Goal: Task Accomplishment & Management: Use online tool/utility

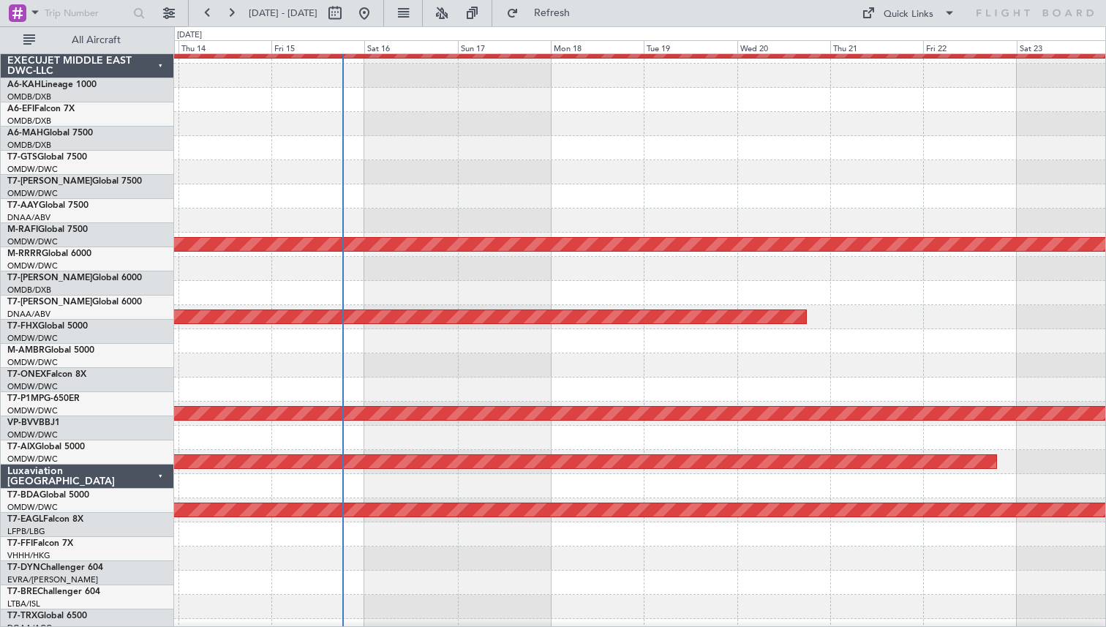
scroll to position [256, 0]
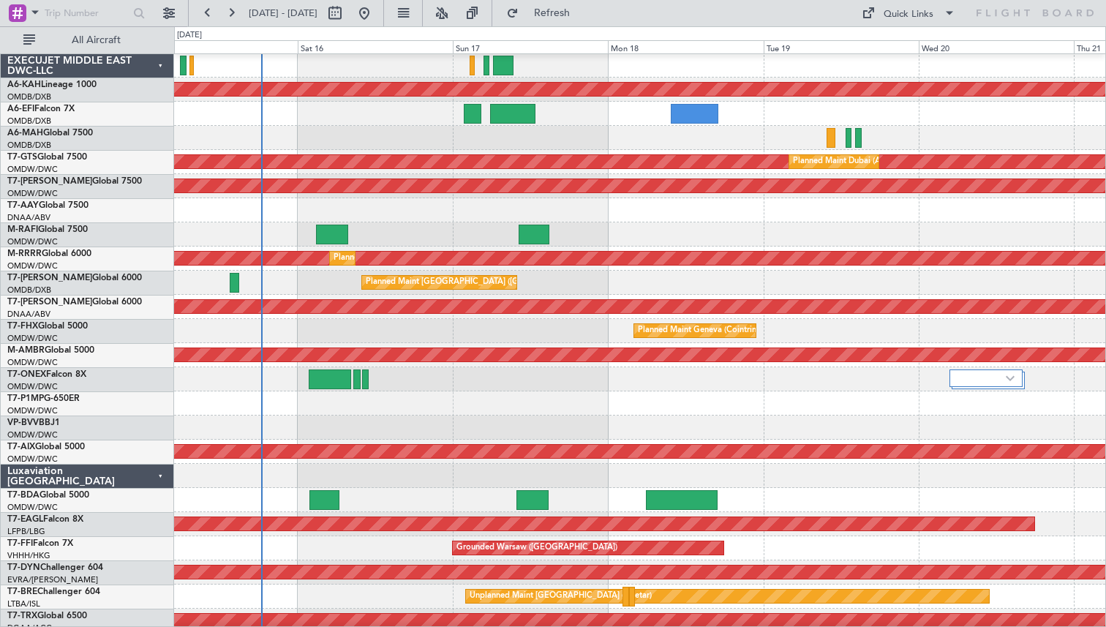
scroll to position [57, 0]
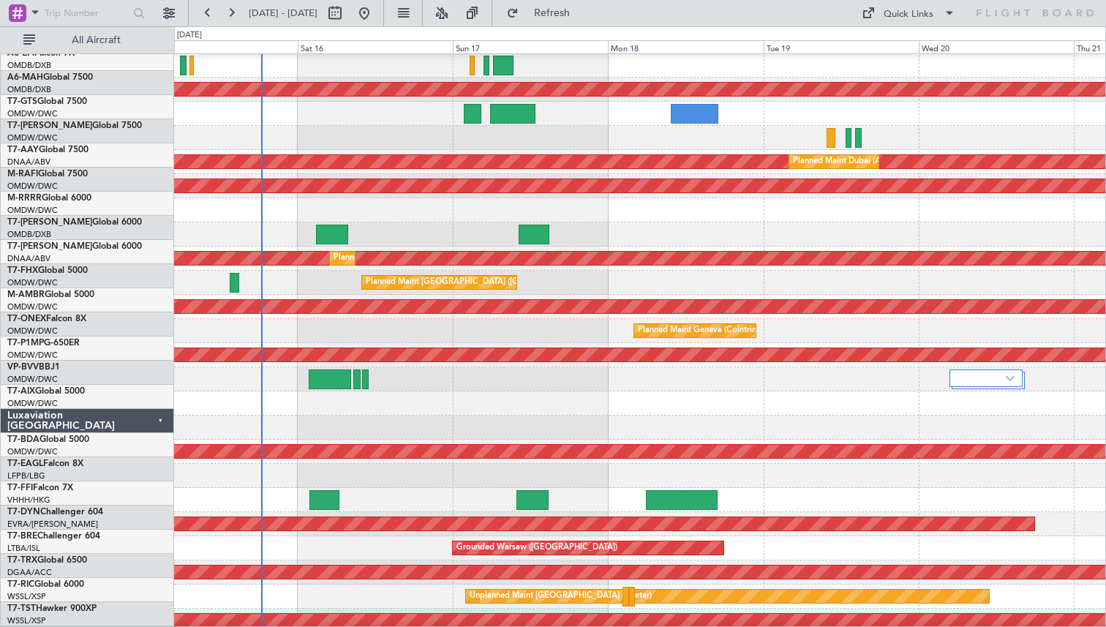
click at [445, 416] on div at bounding box center [639, 428] width 931 height 24
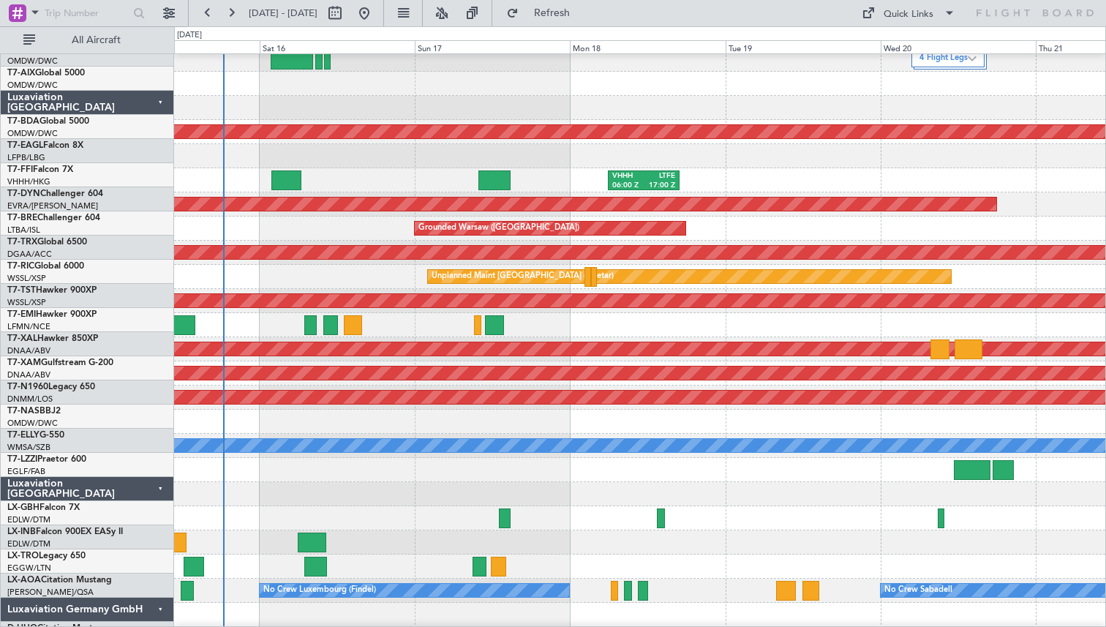
scroll to position [369, 0]
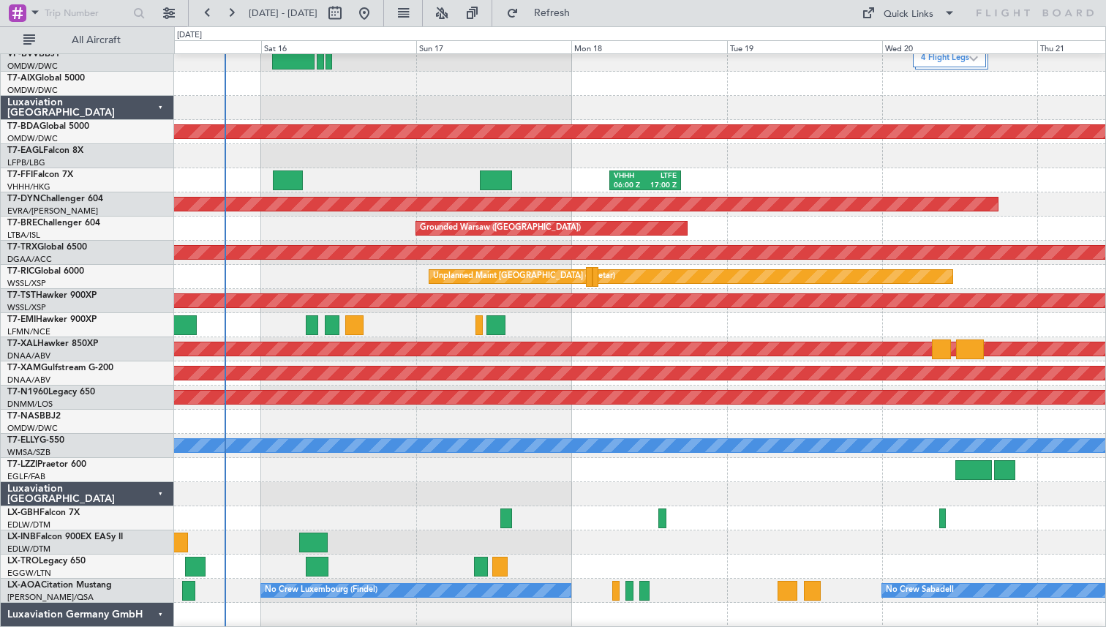
click at [798, 323] on div at bounding box center [639, 325] width 931 height 24
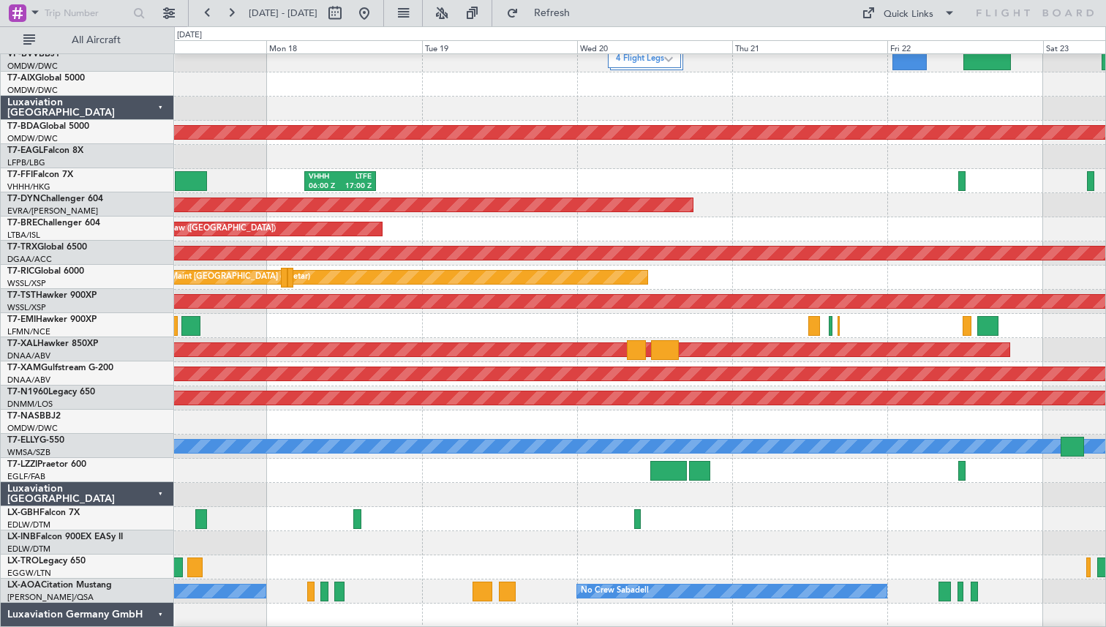
scroll to position [364, 0]
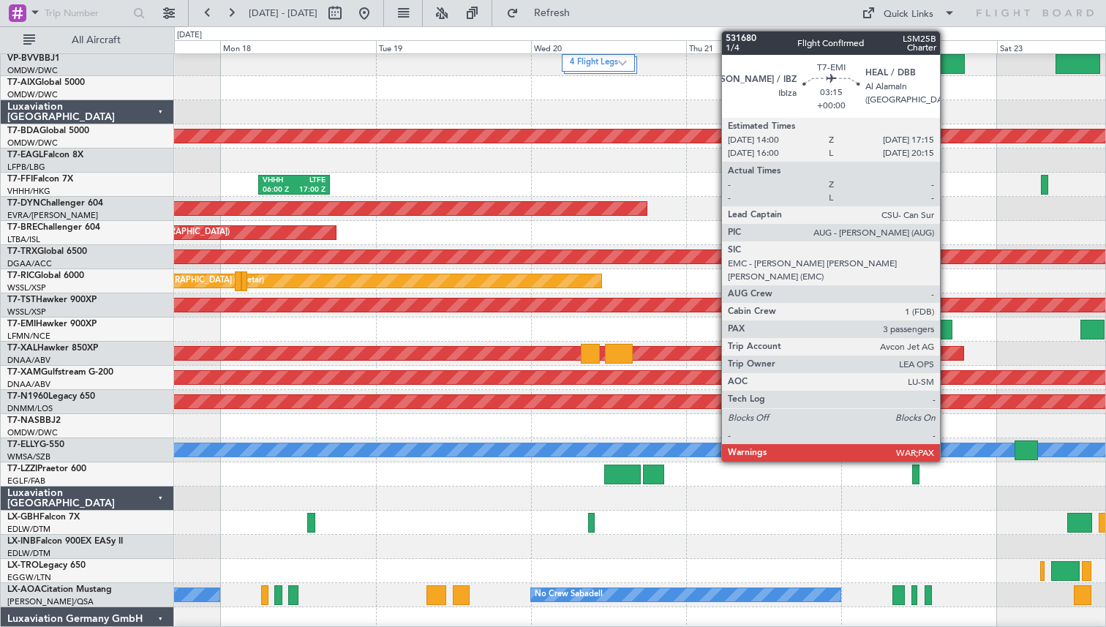
click at [947, 326] on div at bounding box center [941, 330] width 21 height 20
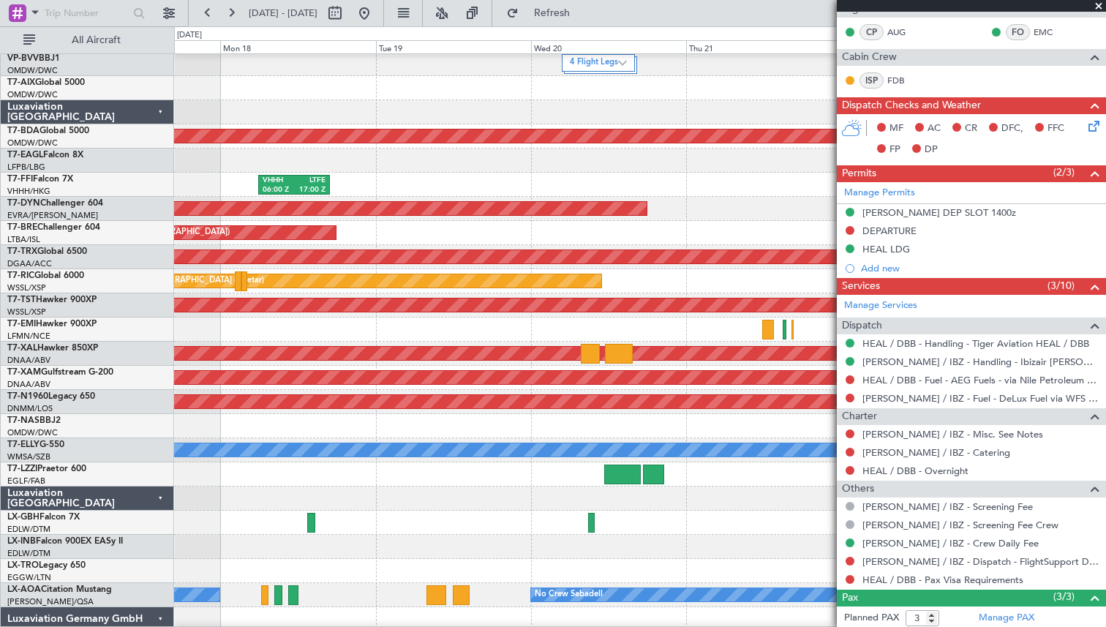
scroll to position [284, 0]
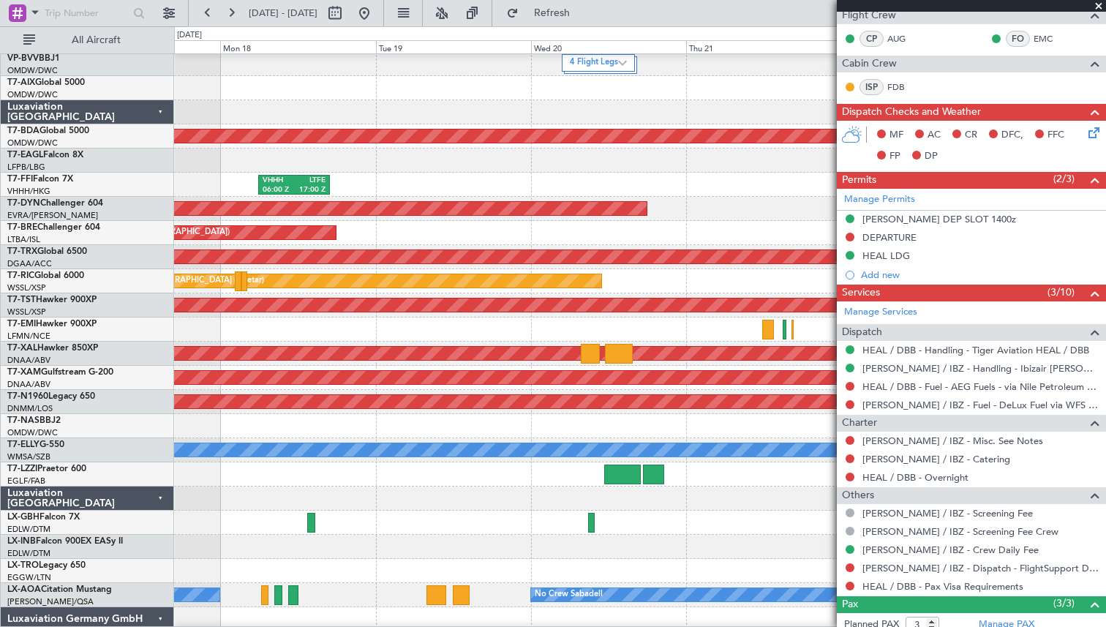
click at [1097, 5] on span at bounding box center [1099, 6] width 15 height 13
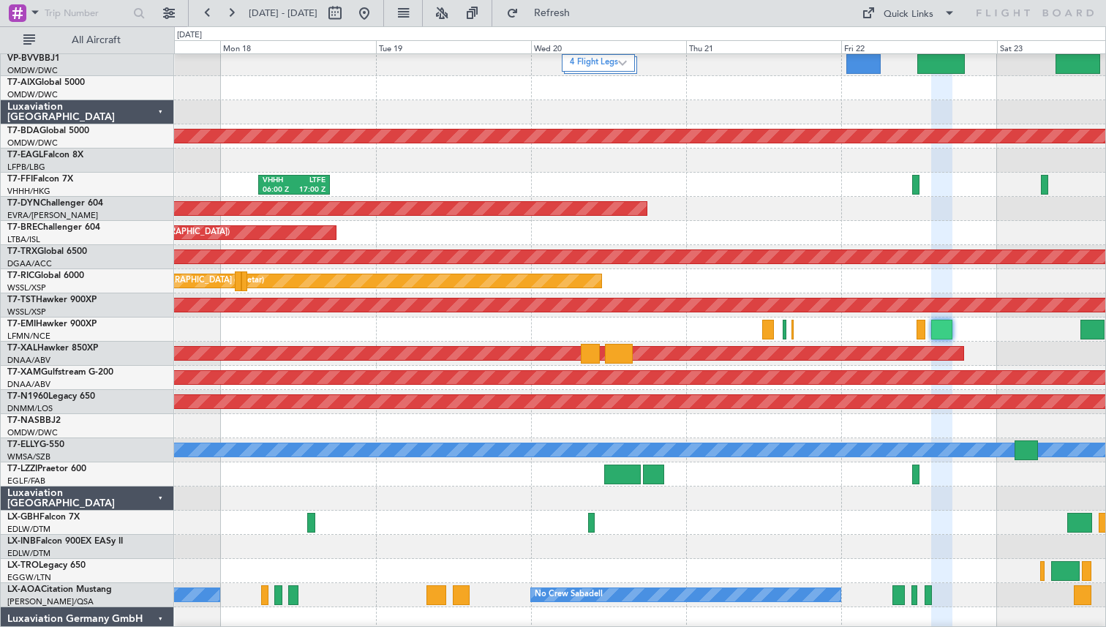
type input "0"
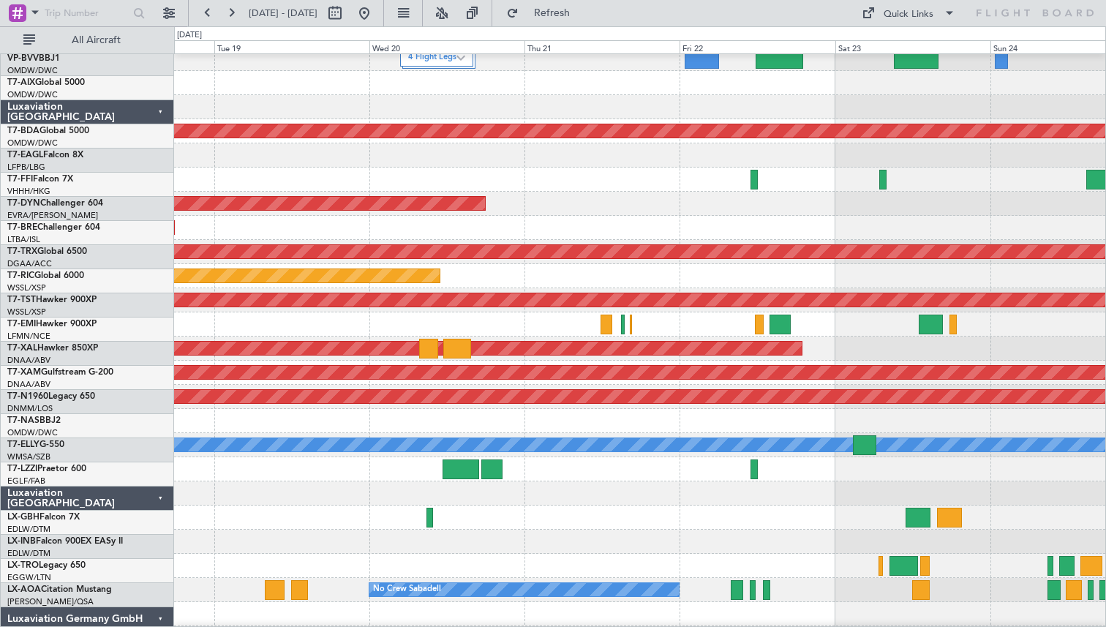
scroll to position [371, 0]
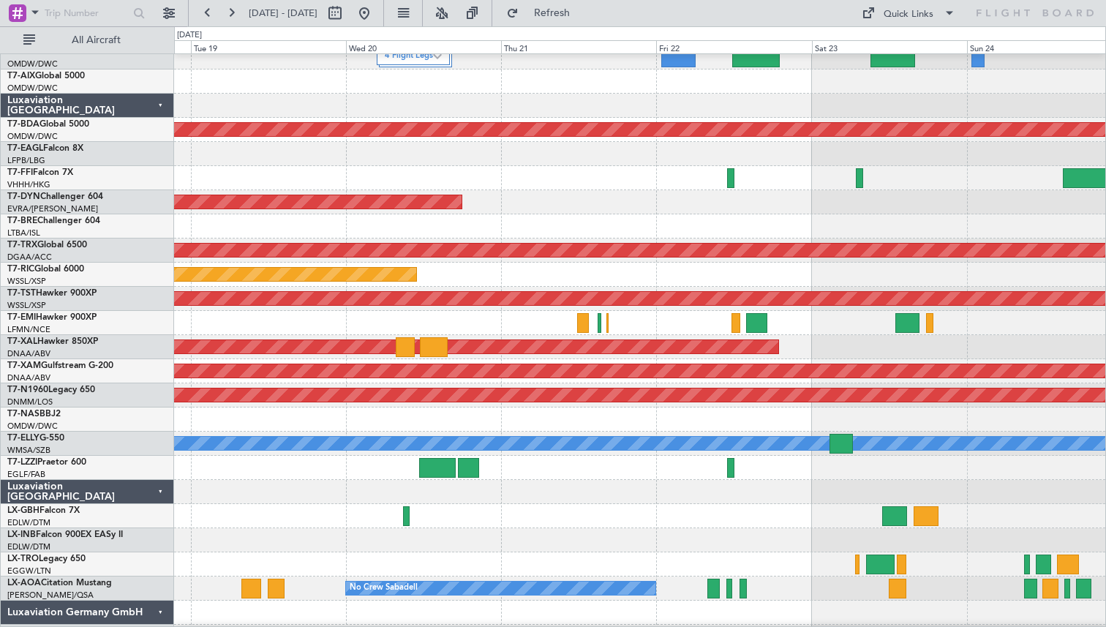
click at [833, 319] on div at bounding box center [639, 323] width 931 height 24
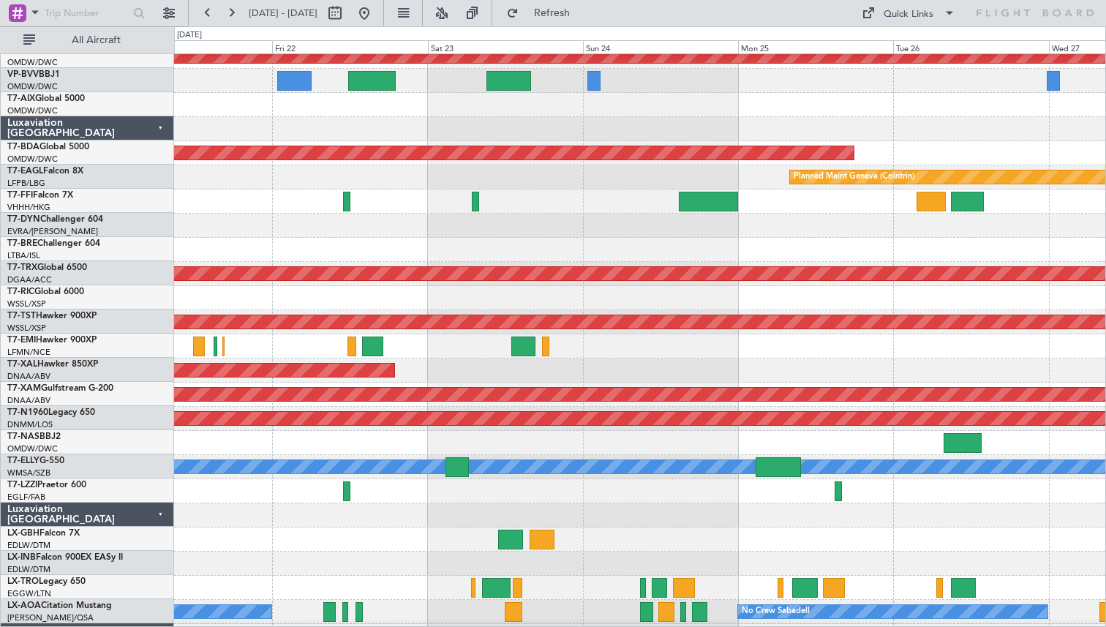
scroll to position [348, 0]
click at [549, 369] on div "Planned Maint [PERSON_NAME]" at bounding box center [639, 371] width 931 height 24
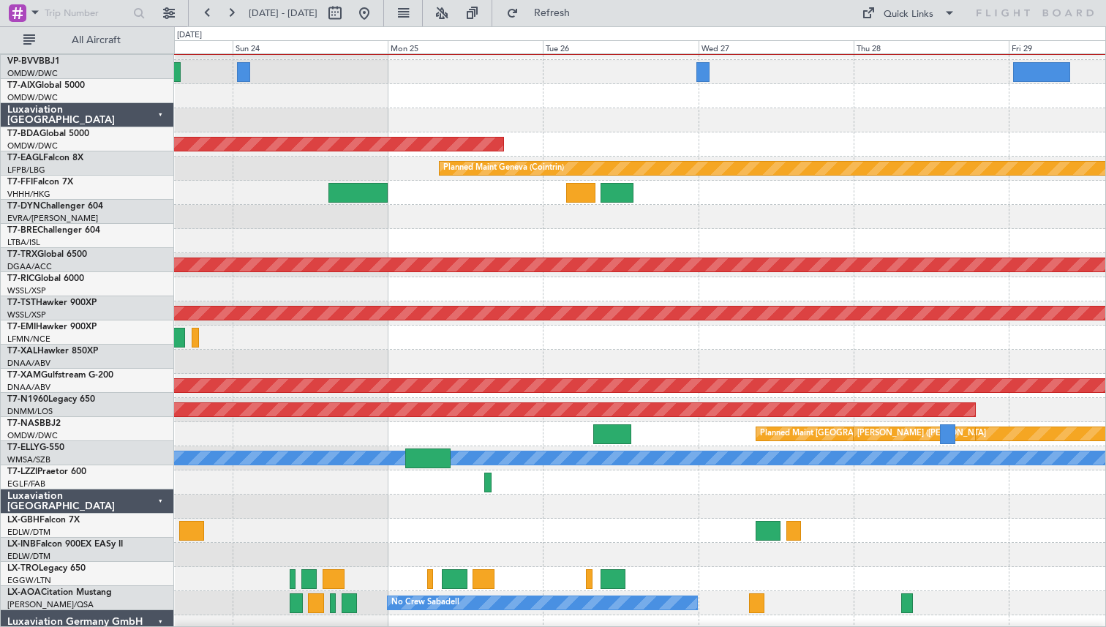
click at [405, 362] on div "Planned Maint [PERSON_NAME]" at bounding box center [639, 362] width 931 height 24
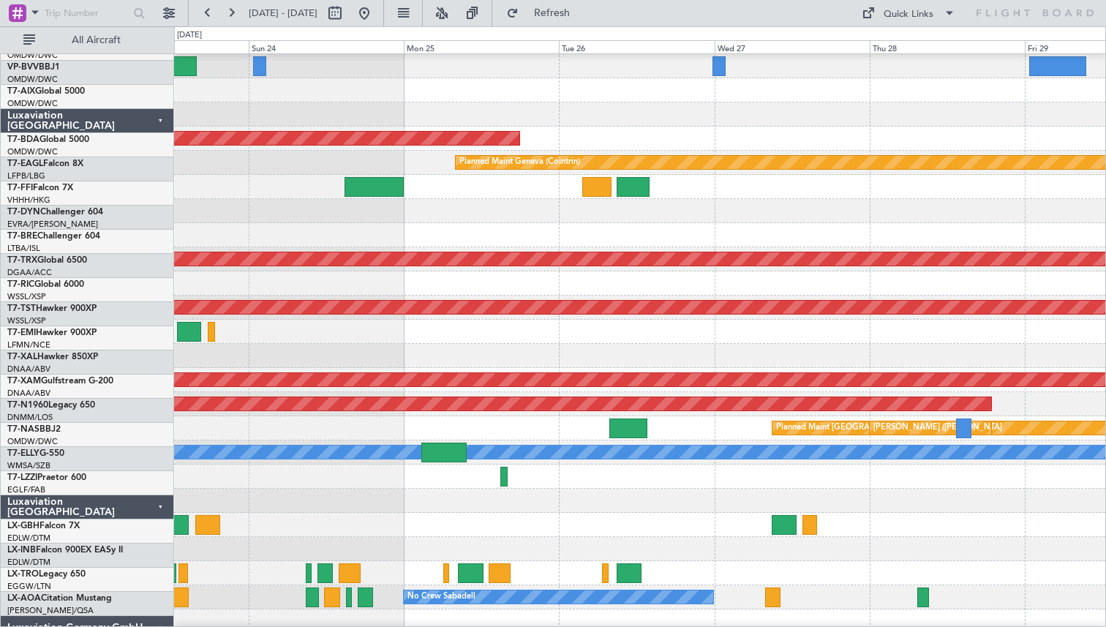
click at [909, 367] on div "Planned Maint [PERSON_NAME]" at bounding box center [639, 356] width 931 height 24
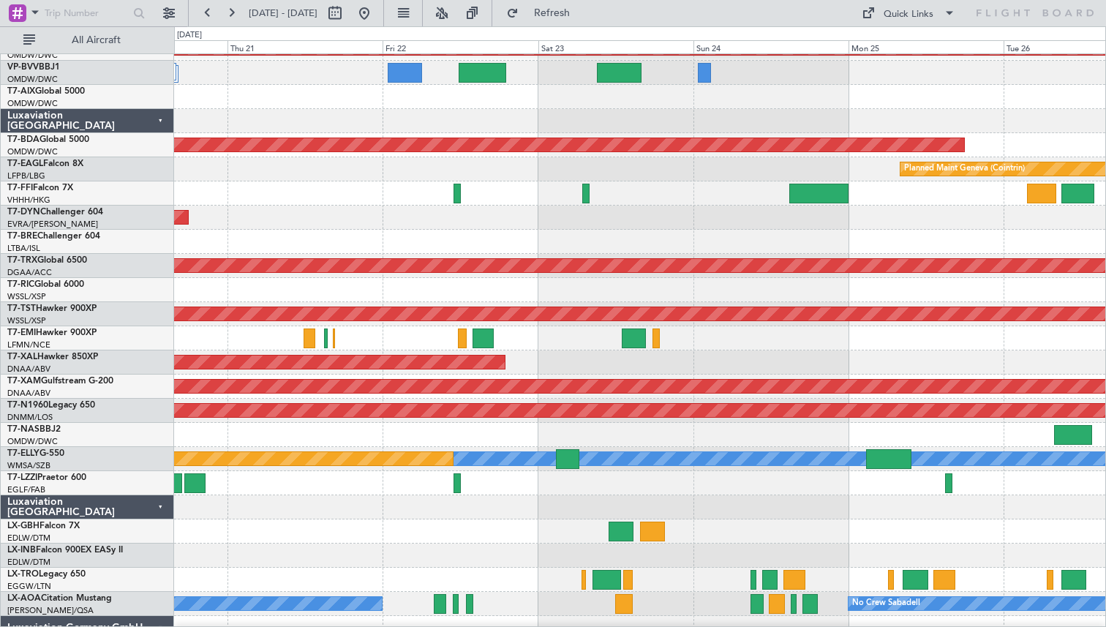
scroll to position [359, 0]
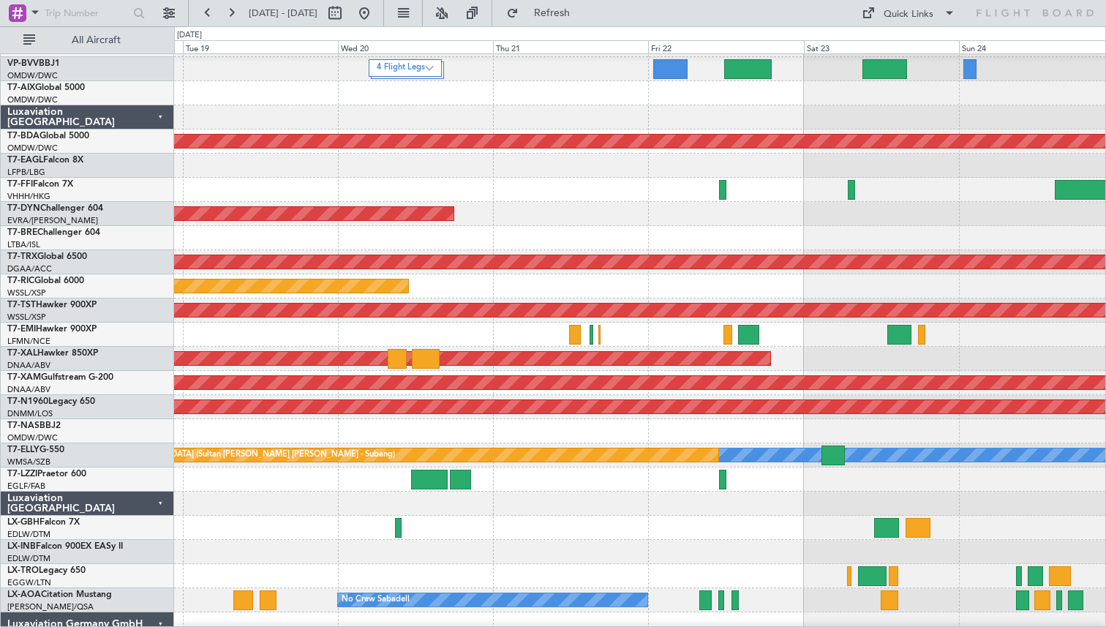
click at [917, 357] on div "Planned Maint [PERSON_NAME]" at bounding box center [639, 359] width 931 height 24
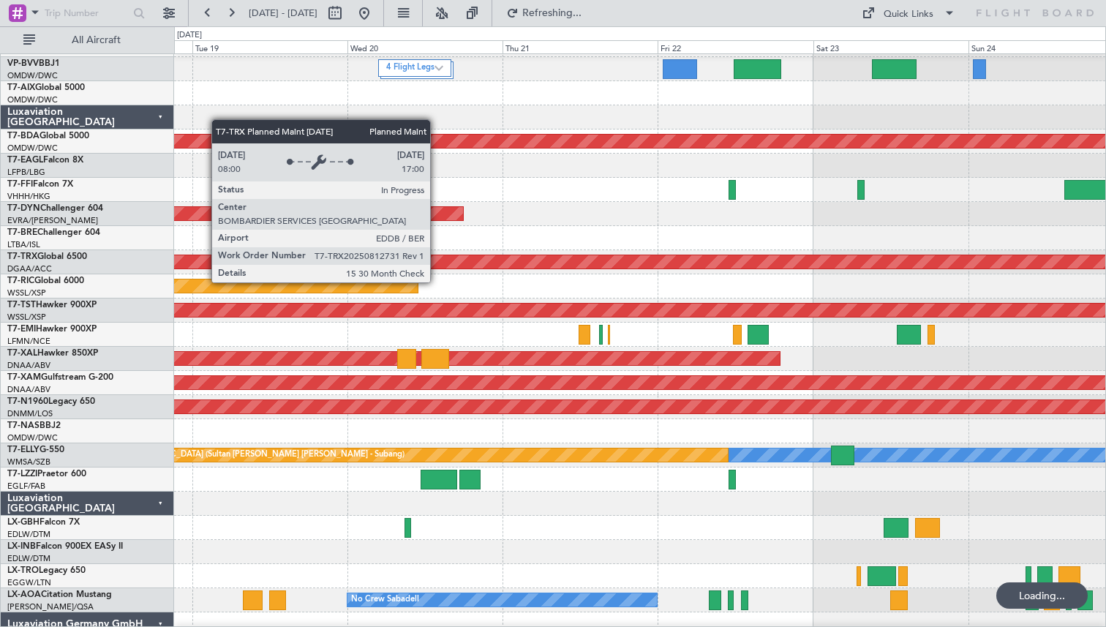
click at [204, 269] on div "Planned Maint [GEOGRAPHIC_DATA] ([GEOGRAPHIC_DATA])" at bounding box center [549, 262] width 2612 height 15
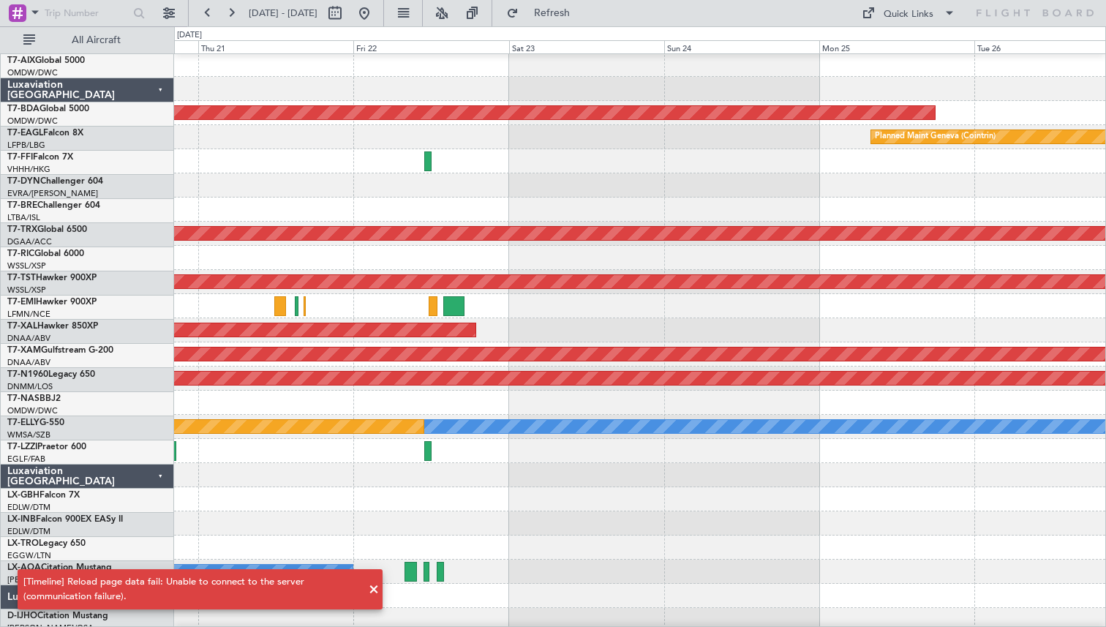
click at [530, 312] on div at bounding box center [639, 306] width 931 height 24
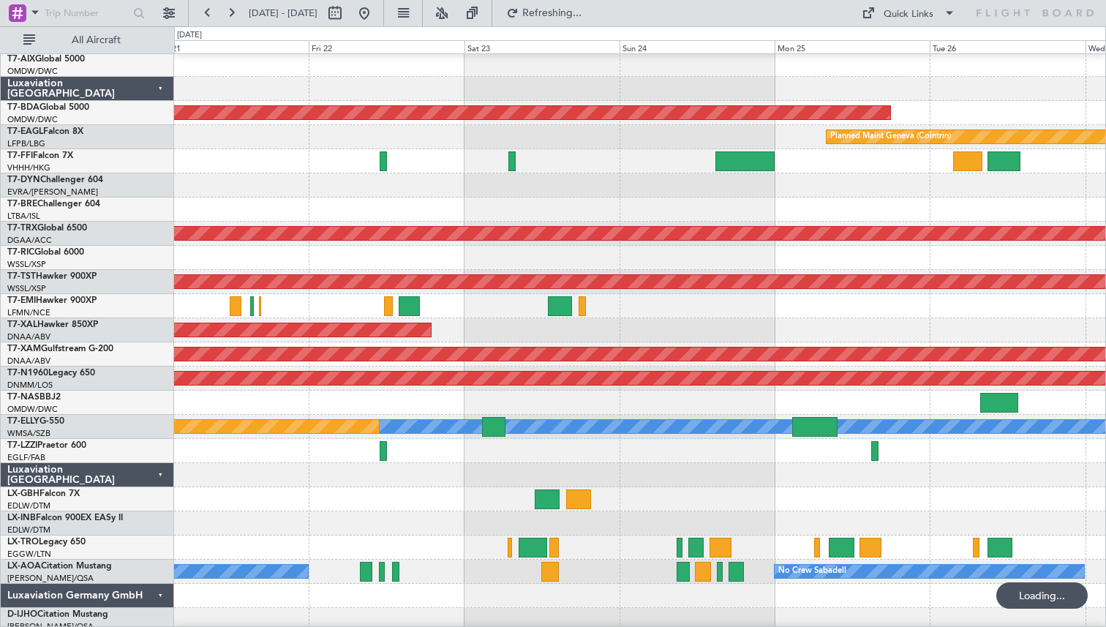
click at [538, 316] on div at bounding box center [639, 306] width 931 height 24
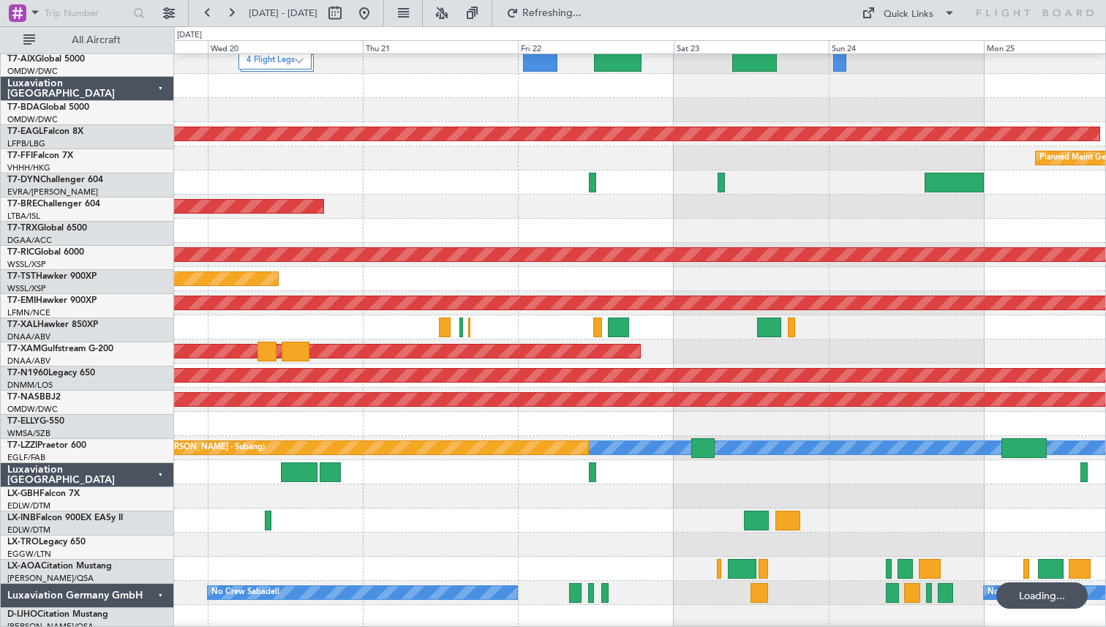
scroll to position [367, 0]
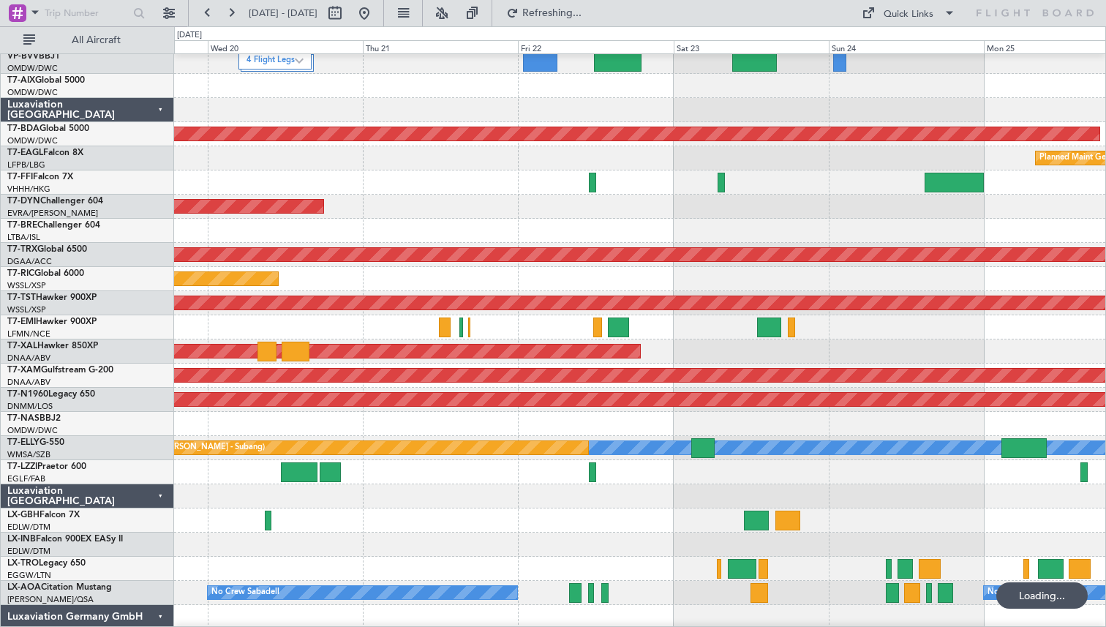
click at [563, 320] on div at bounding box center [639, 327] width 931 height 24
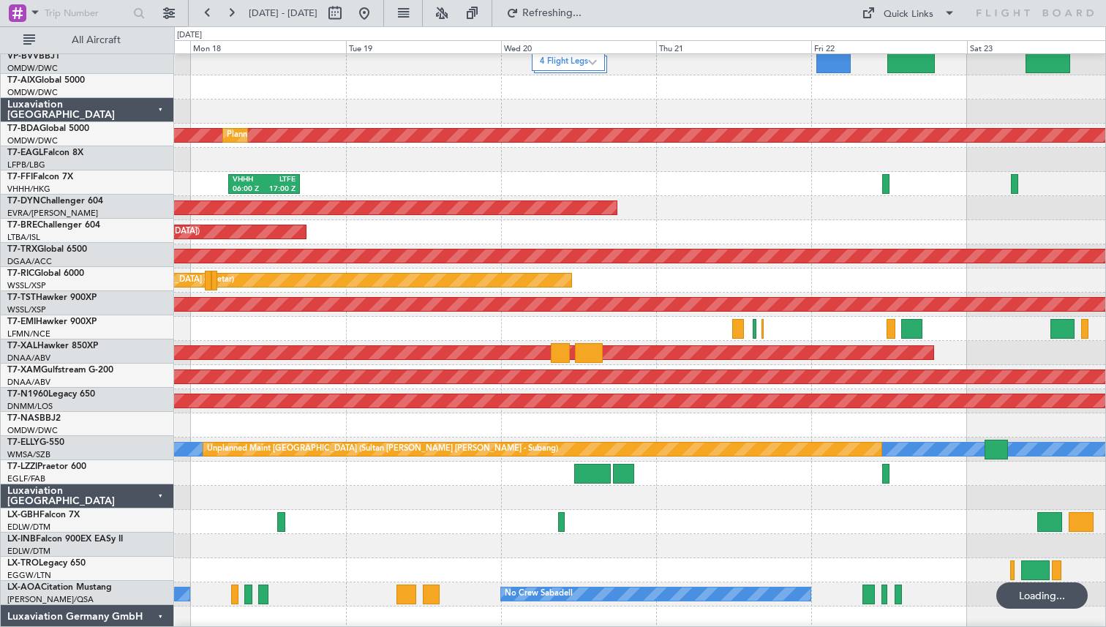
click at [751, 341] on div at bounding box center [639, 329] width 931 height 24
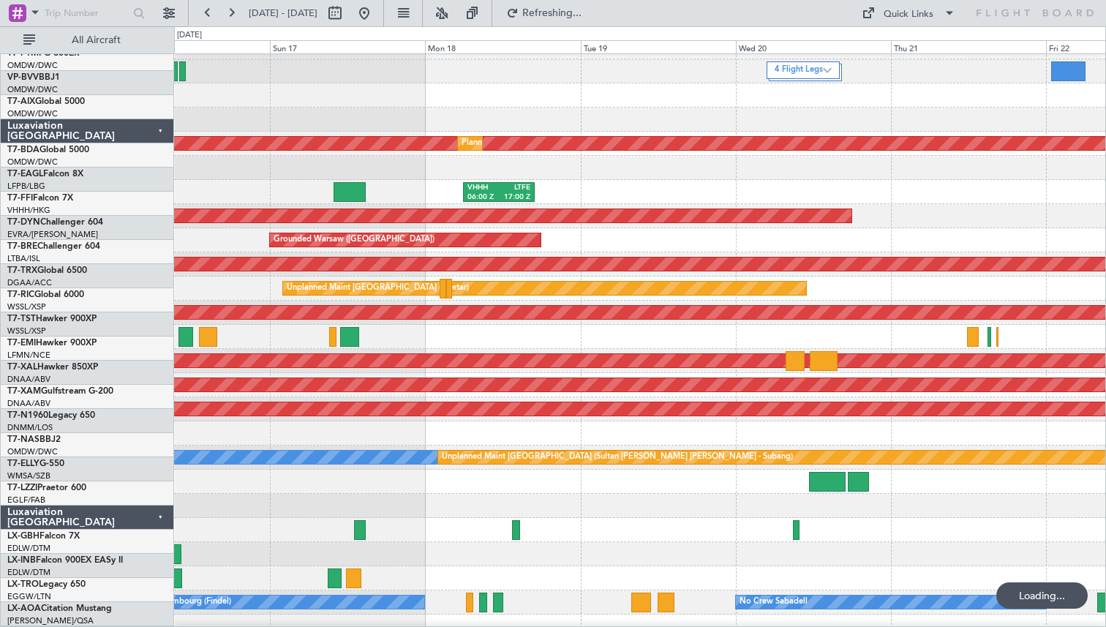
scroll to position [350, 0]
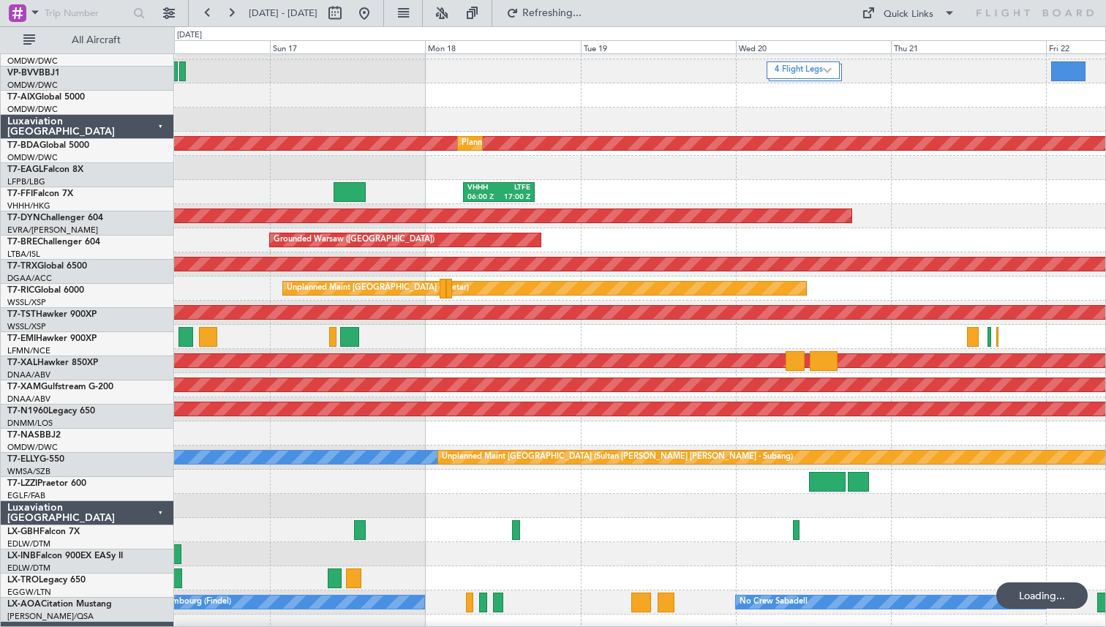
click at [644, 340] on div at bounding box center [639, 337] width 931 height 24
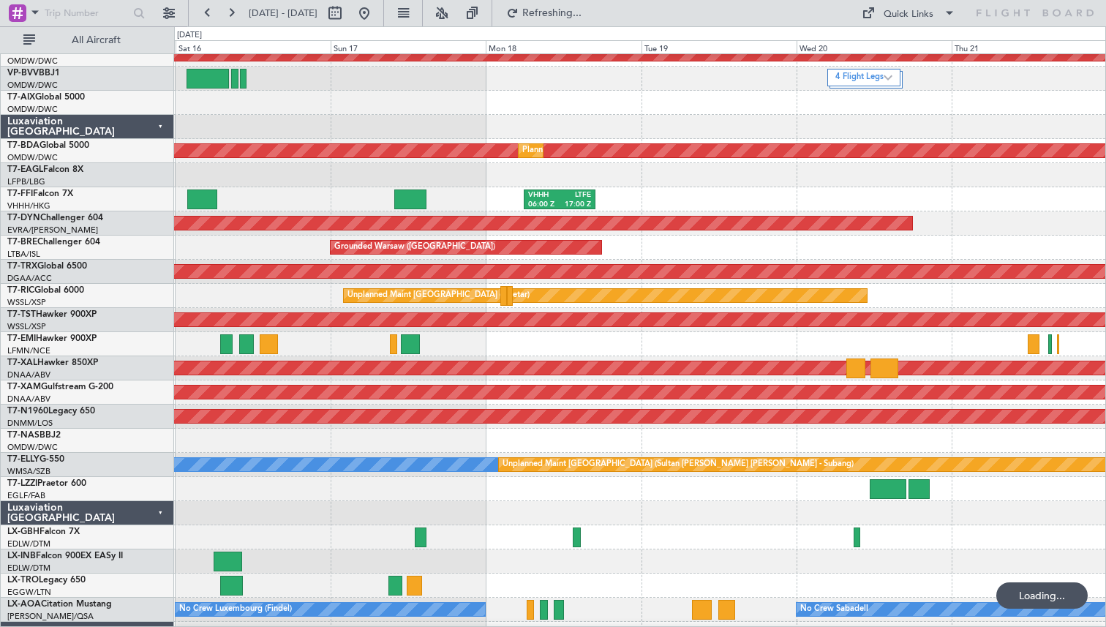
scroll to position [339, 0]
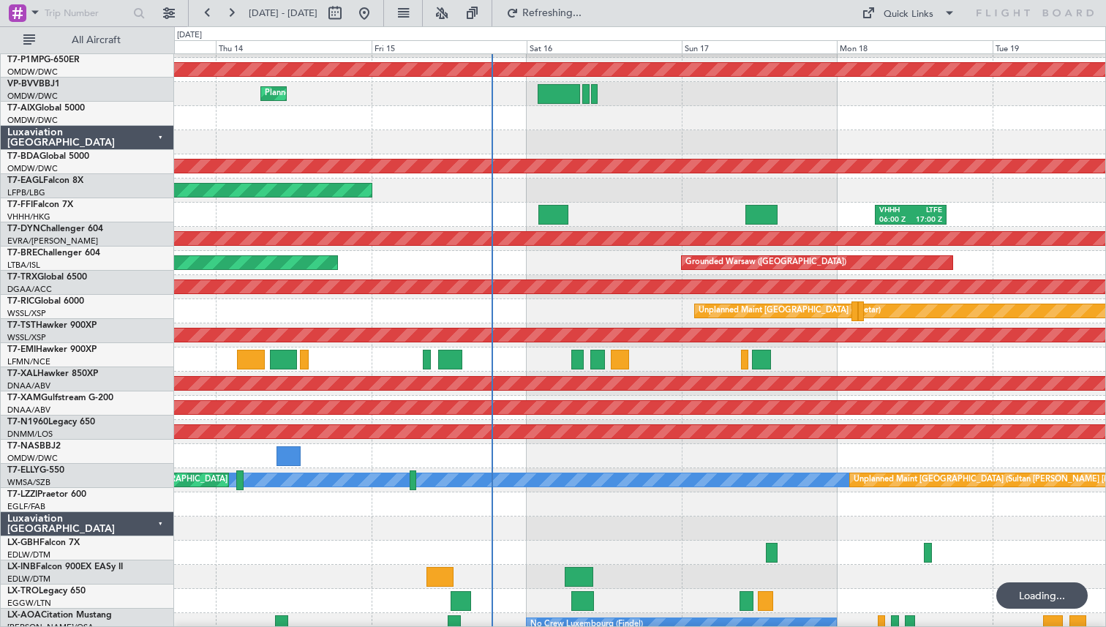
click at [525, 366] on div at bounding box center [639, 360] width 931 height 24
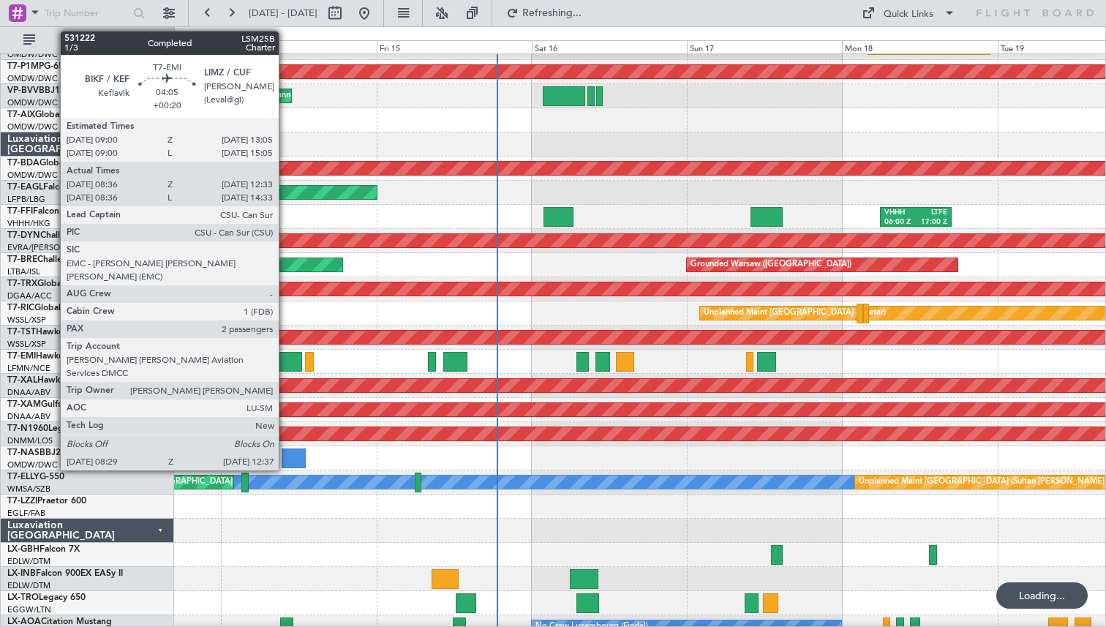
click at [285, 361] on div at bounding box center [288, 362] width 27 height 20
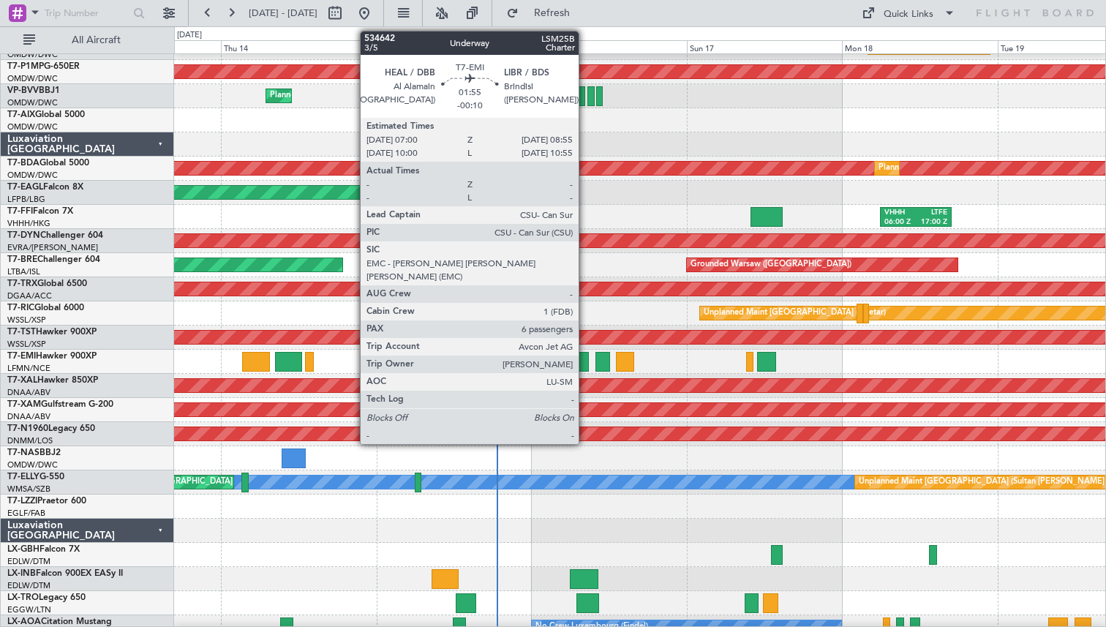
click at [585, 361] on div at bounding box center [583, 362] width 12 height 20
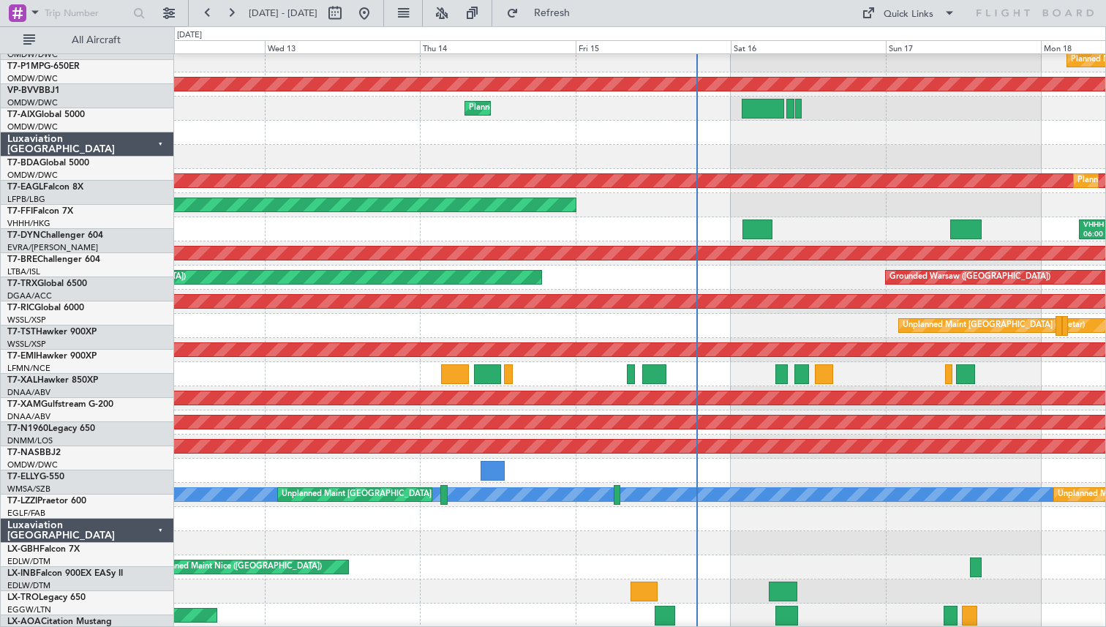
click at [573, 374] on div at bounding box center [639, 374] width 931 height 24
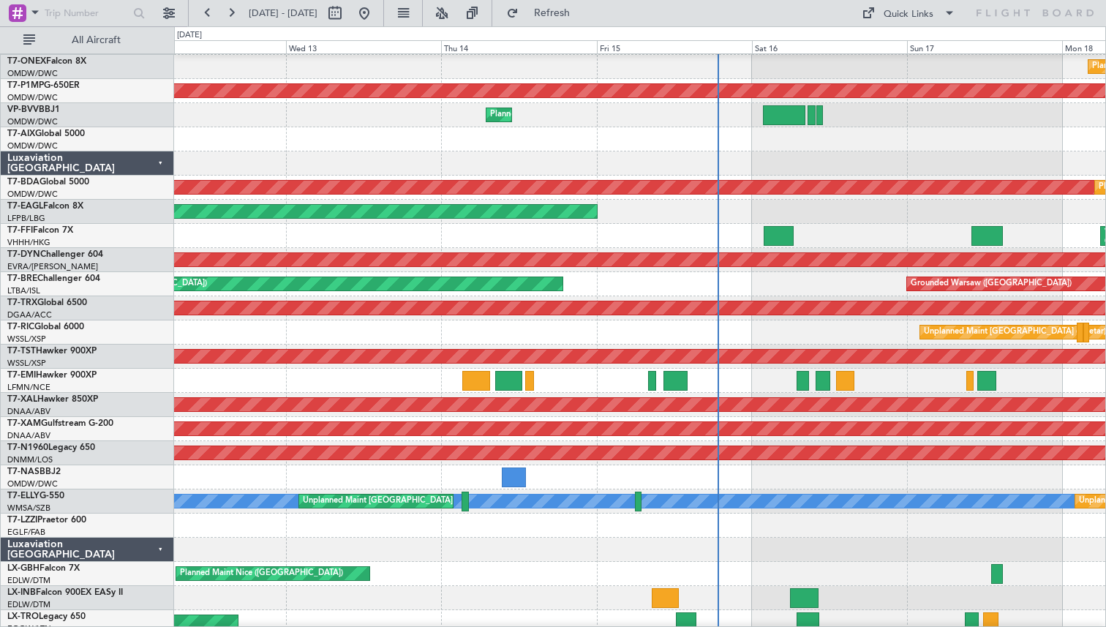
click at [391, 74] on div "Planned Maint Geneva (Cointrin)" at bounding box center [639, 67] width 931 height 24
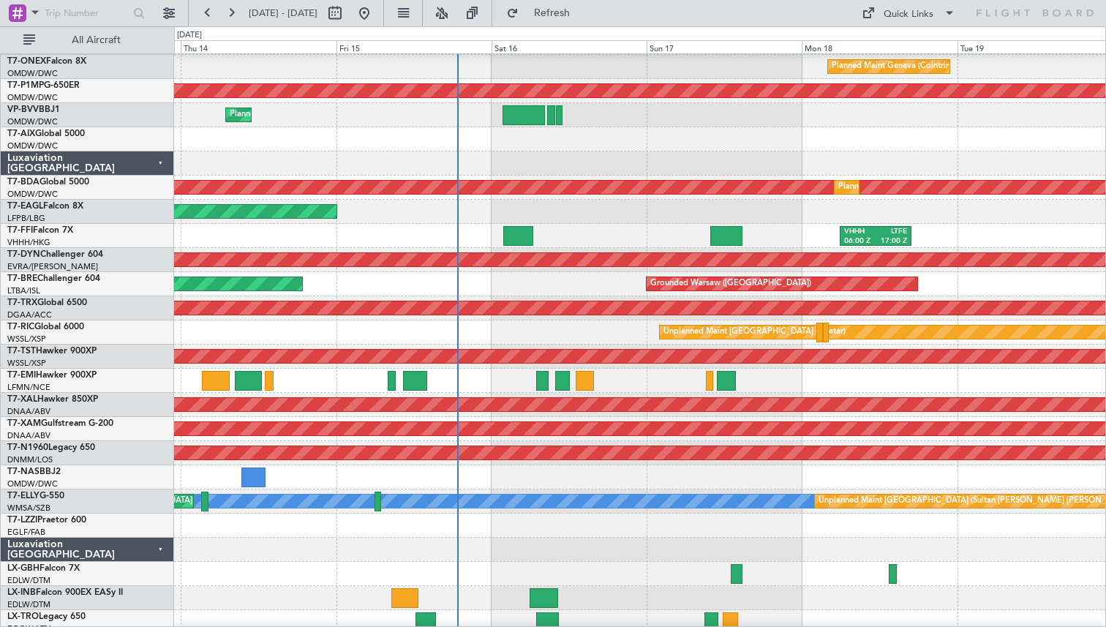
click at [581, 279] on div "Planned Maint Warsaw ([GEOGRAPHIC_DATA]) Grounded [GEOGRAPHIC_DATA] ([GEOGRAPHI…" at bounding box center [639, 284] width 931 height 24
